Goal: Entertainment & Leisure: Consume media (video, audio)

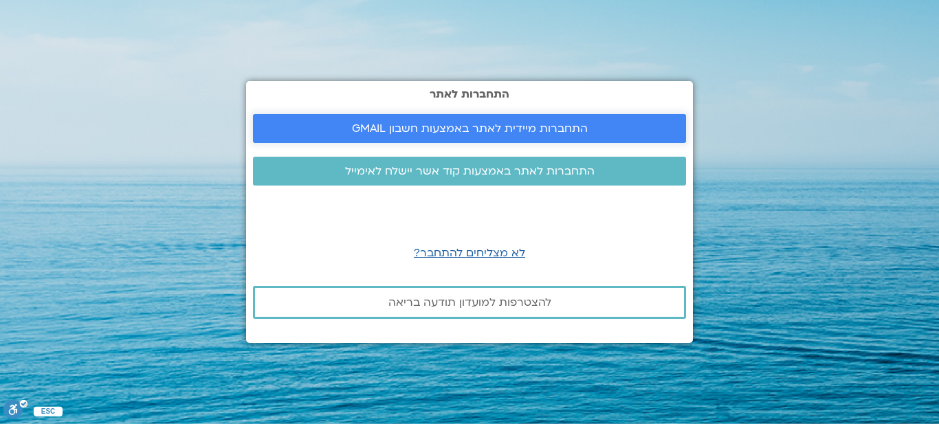
click at [476, 124] on span "התחברות מיידית לאתר באמצעות חשבון GMAIL" at bounding box center [470, 128] width 236 height 12
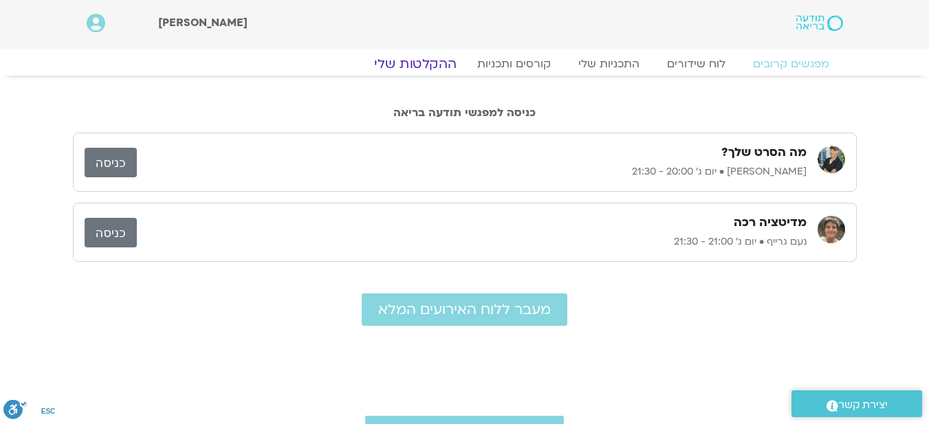
click at [425, 61] on link "ההקלטות שלי" at bounding box center [416, 64] width 116 height 17
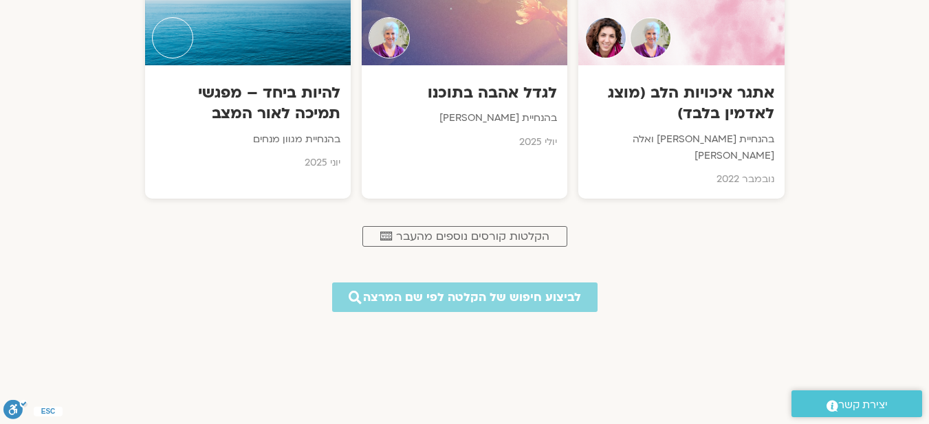
scroll to position [963, 0]
click at [440, 230] on span "הקלטות קורסים נוספים מהעבר" at bounding box center [472, 236] width 153 height 12
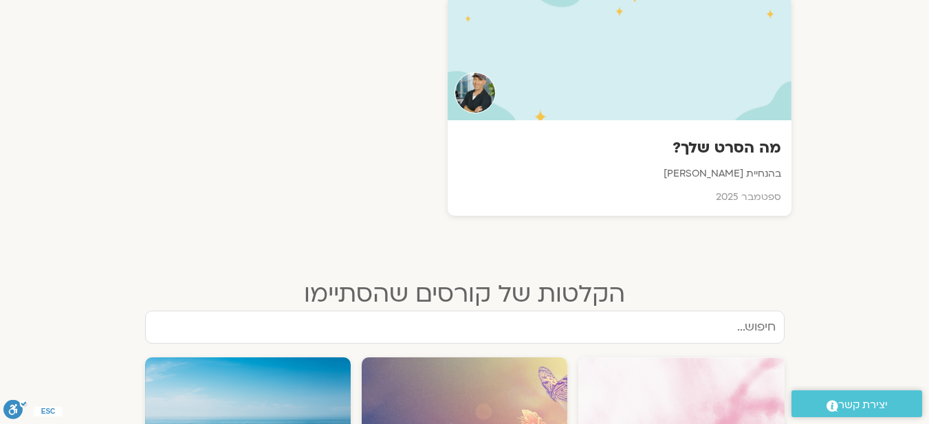
scroll to position [413, 0]
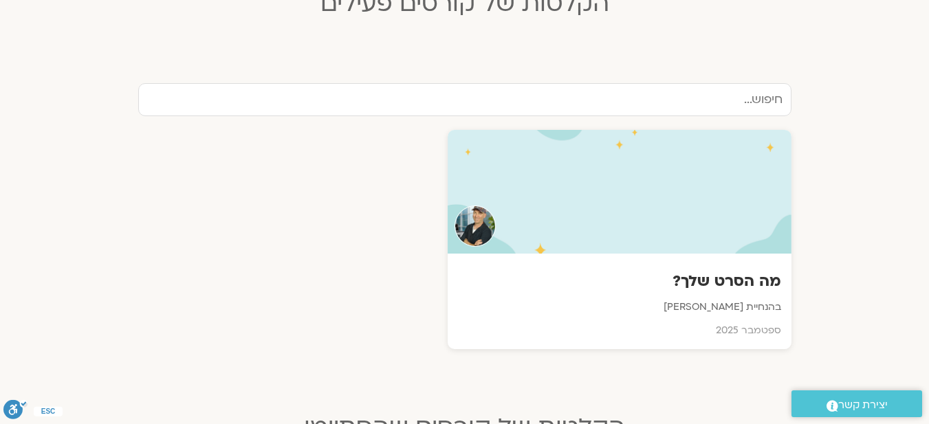
click at [677, 225] on div at bounding box center [620, 192] width 344 height 124
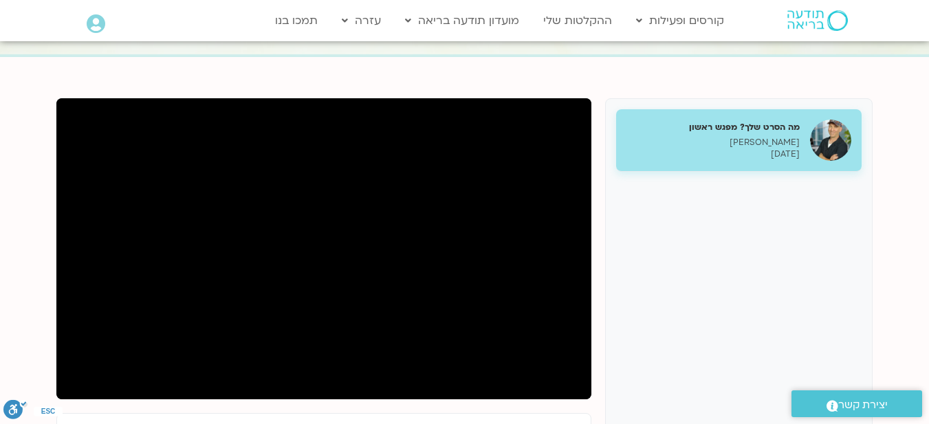
scroll to position [138, 0]
